Goal: Task Accomplishment & Management: Use online tool/utility

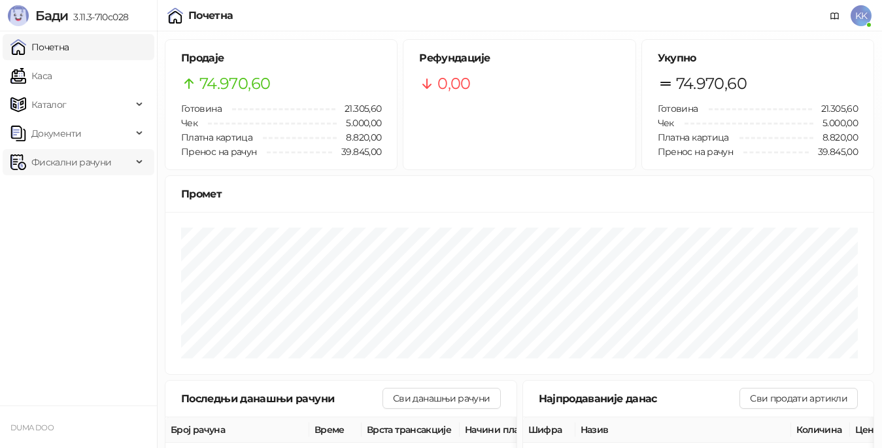
click at [83, 153] on span "Фискални рачуни" at bounding box center [71, 162] width 80 height 26
click at [69, 220] on link "По данима" at bounding box center [50, 220] width 69 height 26
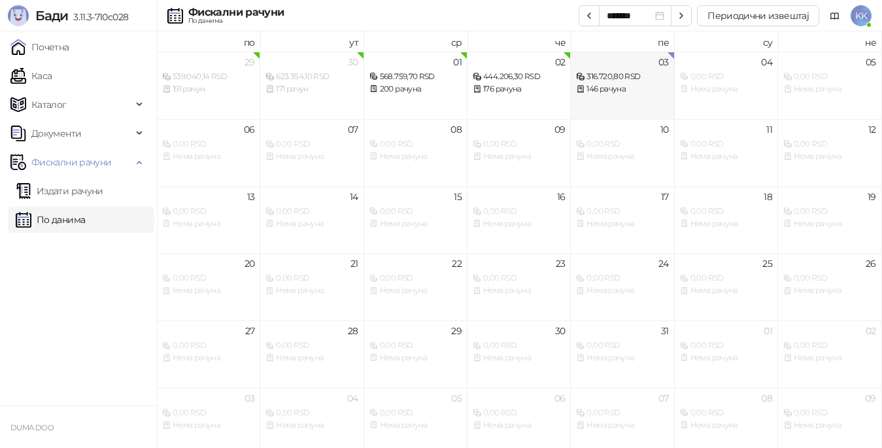
click at [621, 78] on div "316.720,80 RSD" at bounding box center [622, 77] width 92 height 12
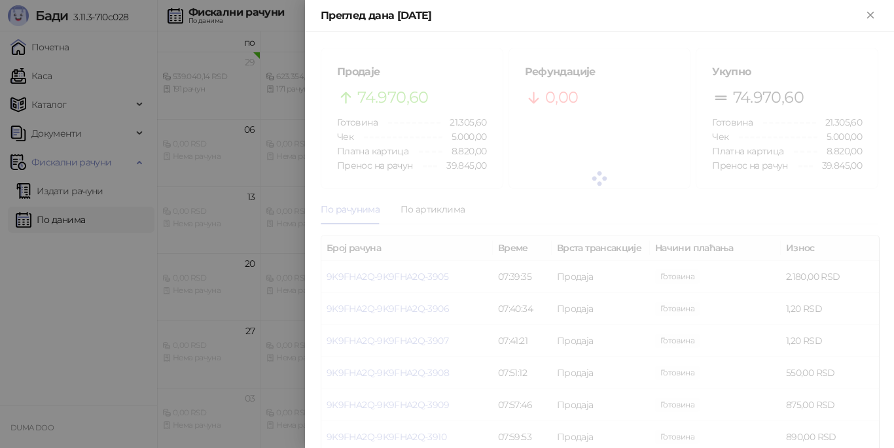
click at [220, 245] on div at bounding box center [447, 224] width 894 height 448
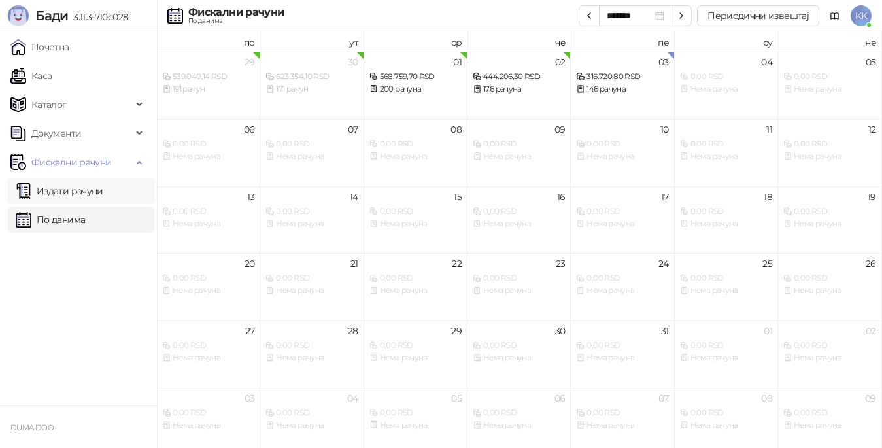
click at [70, 191] on link "Издати рачуни" at bounding box center [60, 191] width 88 height 26
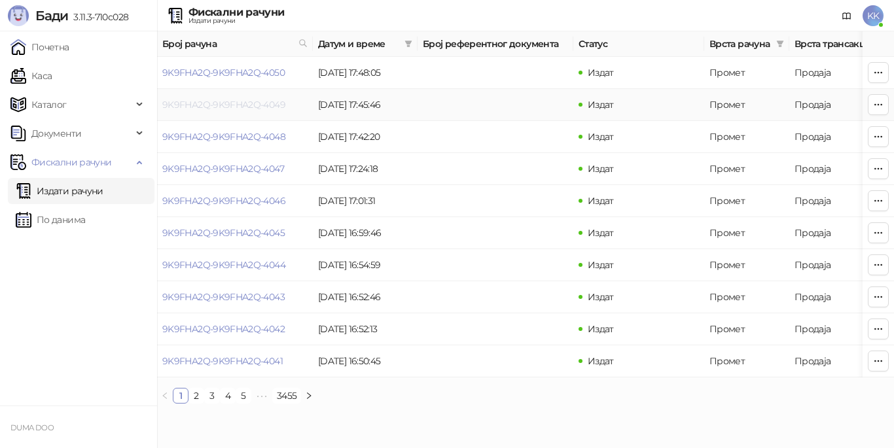
click at [257, 106] on link "9K9FHA2Q-9K9FHA2Q-4049" at bounding box center [223, 105] width 123 height 12
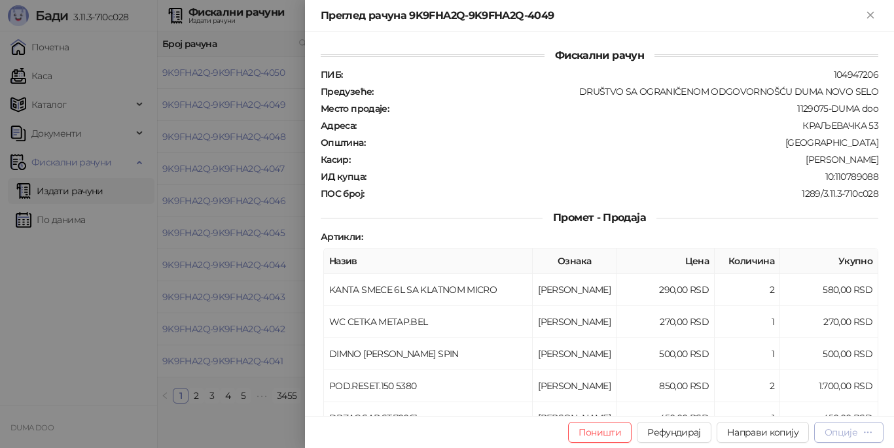
click at [845, 433] on div "Опције" at bounding box center [840, 433] width 33 height 12
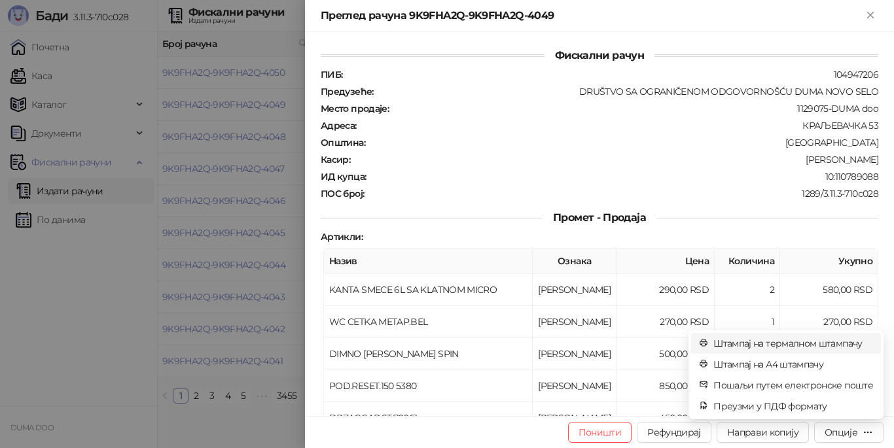
click at [777, 343] on span "Штампај на термалном штампачу" at bounding box center [793, 343] width 160 height 14
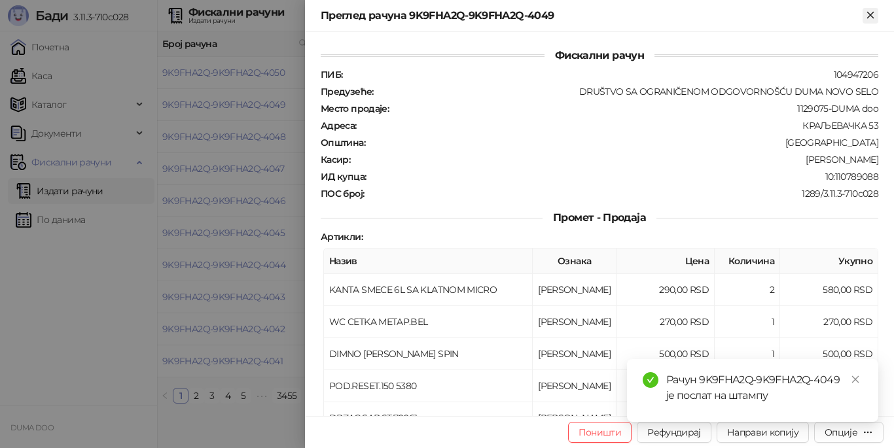
click at [868, 14] on icon "Close" at bounding box center [870, 15] width 12 height 12
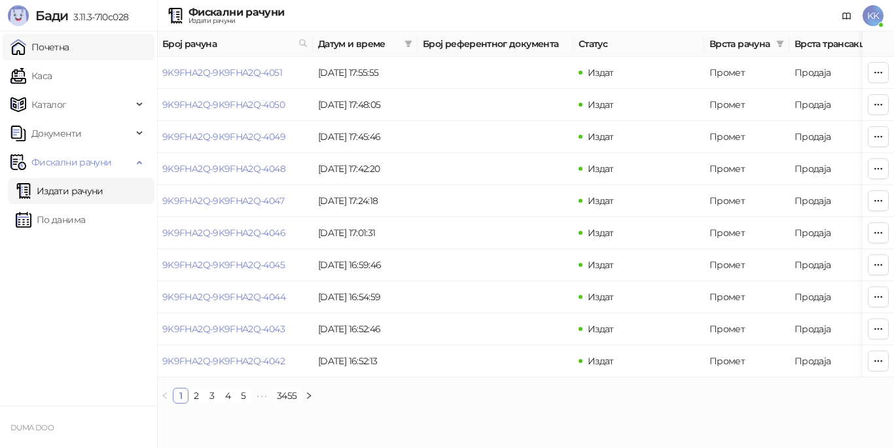
click at [69, 44] on link "Почетна" at bounding box center [39, 47] width 59 height 26
